Goal: Task Accomplishment & Management: Manage account settings

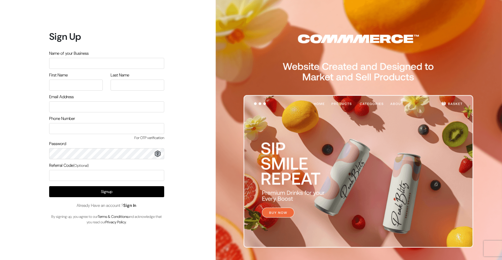
click at [133, 204] on link "Sign In" at bounding box center [129, 204] width 13 height 5
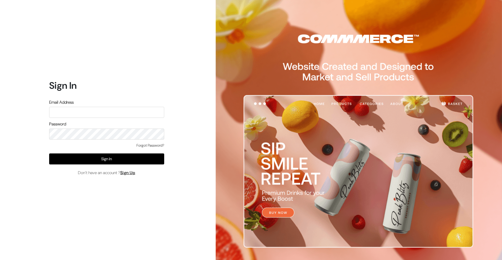
click at [99, 108] on input "text" at bounding box center [106, 112] width 115 height 11
type input "vagheesvc@gmail.com"
click at [159, 148] on div "Forgot Password?" at bounding box center [106, 147] width 115 height 11
click at [160, 144] on link "Forgot Password?" at bounding box center [150, 144] width 28 height 5
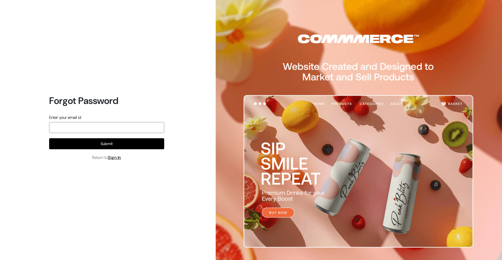
click at [96, 129] on input "email" at bounding box center [106, 127] width 115 height 11
type input "V"
type input "[EMAIL_ADDRESS][DOMAIN_NAME]"
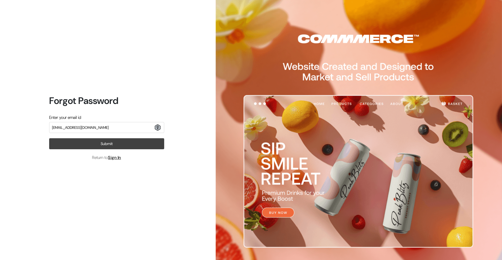
click at [105, 141] on button "Submit" at bounding box center [106, 143] width 115 height 11
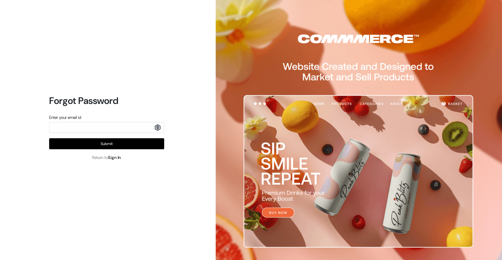
click at [113, 157] on link "Sign In" at bounding box center [114, 157] width 13 height 5
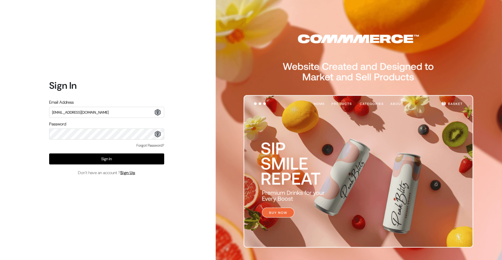
type input "[EMAIL_ADDRESS][DOMAIN_NAME]"
click at [123, 162] on button "Sign In" at bounding box center [106, 158] width 115 height 11
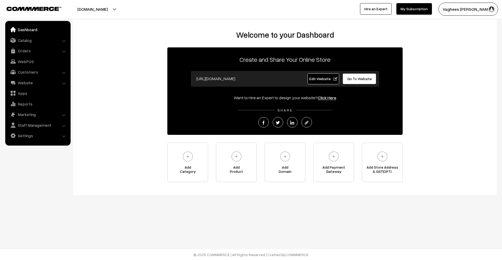
click at [64, 82] on li "Website Website Builder Authors" at bounding box center [38, 82] width 63 height 9
click at [49, 81] on link "Website" at bounding box center [38, 82] width 62 height 9
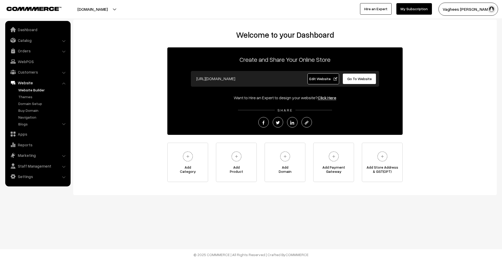
click at [45, 90] on link "Website Builder" at bounding box center [43, 89] width 52 height 5
